Goal: Task Accomplishment & Management: Use online tool/utility

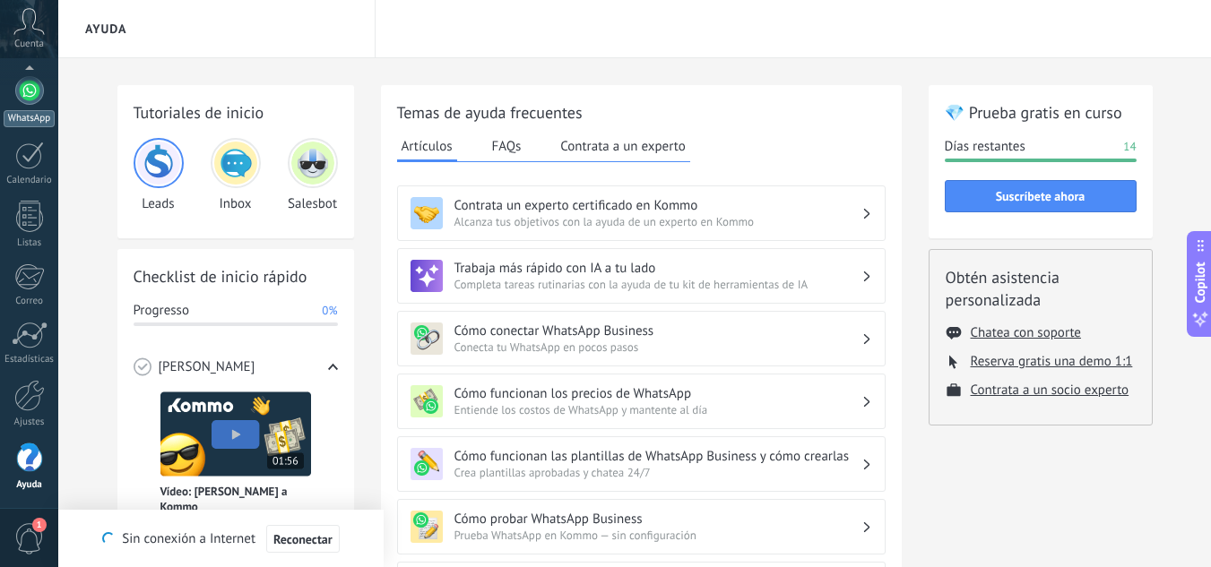
click at [30, 105] on link "WhatsApp" at bounding box center [29, 101] width 58 height 51
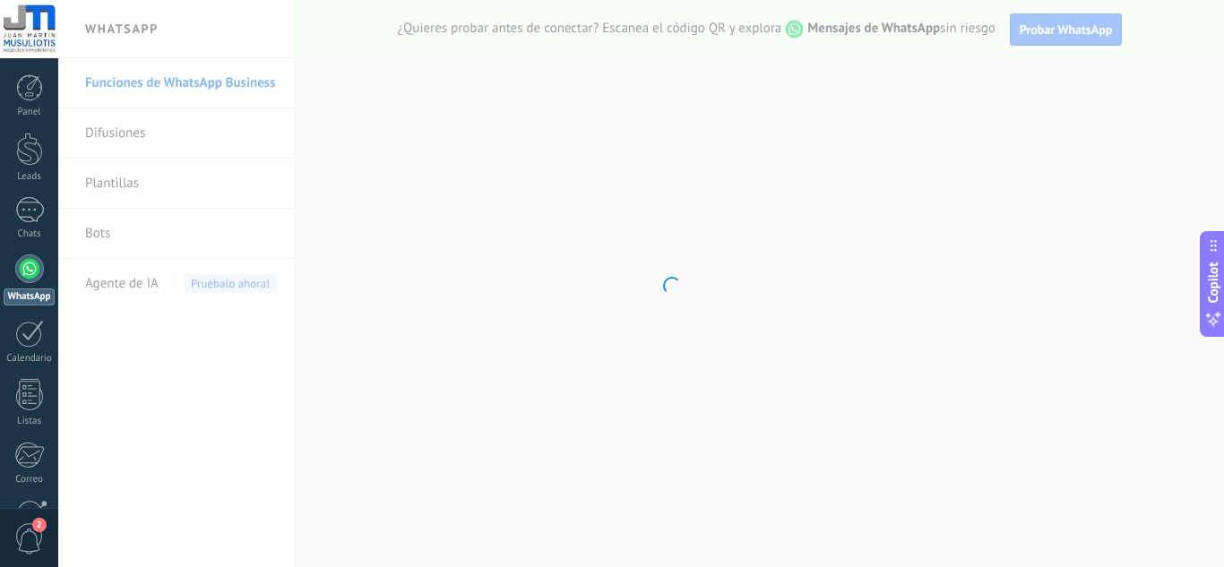
click at [119, 295] on body ".abccls-1,.abccls-2{fill-rule:evenodd}.abccls-2{fill:#fff} .abfcls-1{fill:none}…" at bounding box center [612, 283] width 1224 height 567
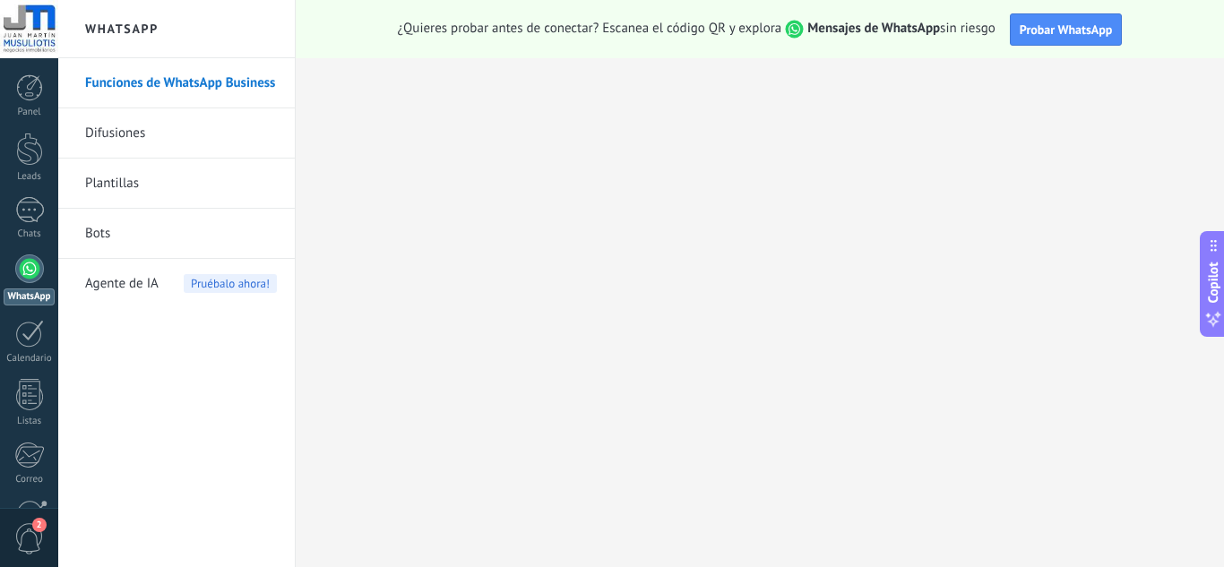
click at [151, 292] on span "Agente de IA" at bounding box center [121, 284] width 73 height 50
